Goal: Register for event/course

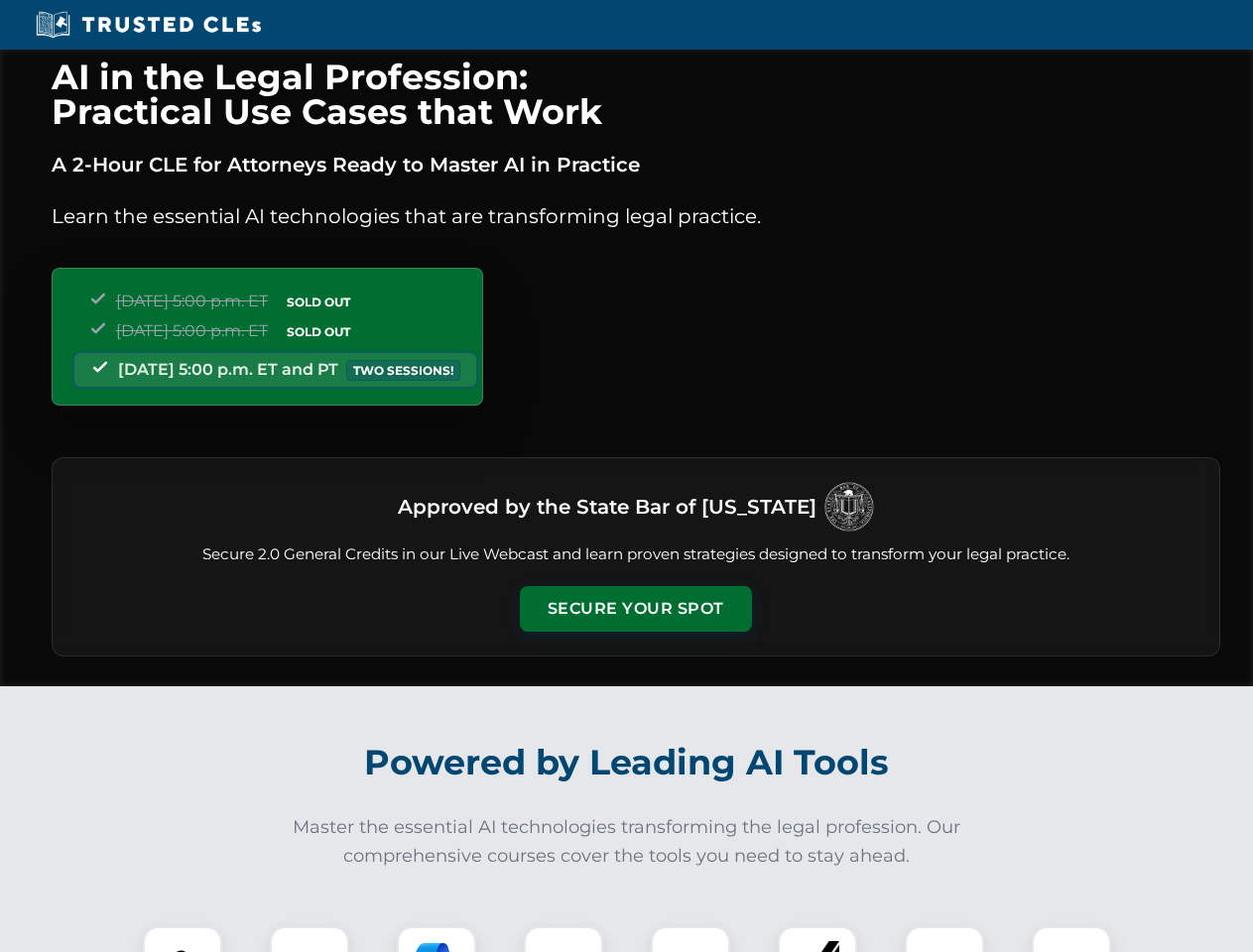
click at [635, 609] on button "Secure Your Spot" at bounding box center [636, 609] width 232 height 46
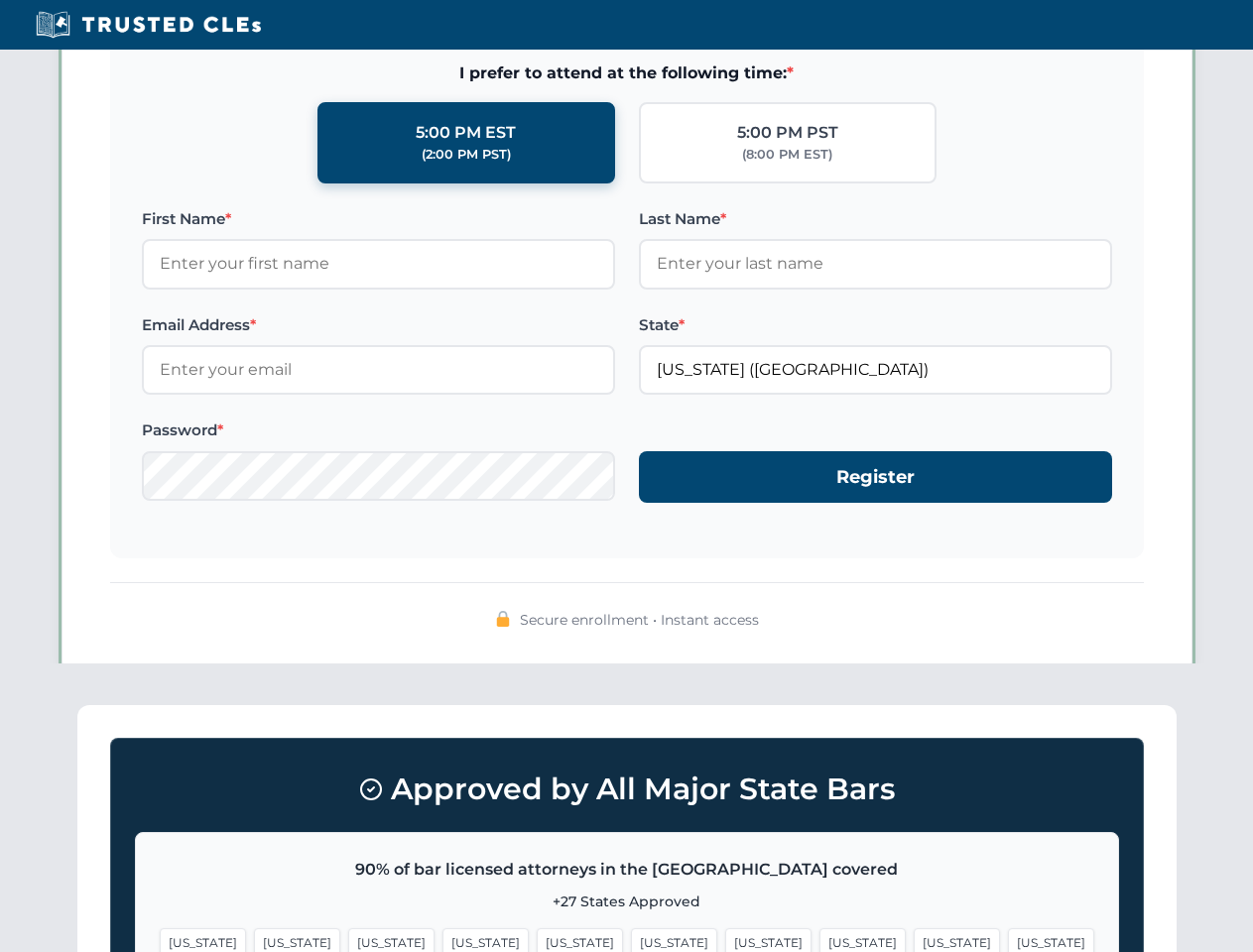
click at [631, 940] on span "[US_STATE]" at bounding box center [674, 943] width 86 height 29
click at [725, 940] on span "[US_STATE]" at bounding box center [768, 943] width 86 height 29
click at [914, 940] on span "[US_STATE]" at bounding box center [957, 943] width 86 height 29
